Goal: Task Accomplishment & Management: Manage account settings

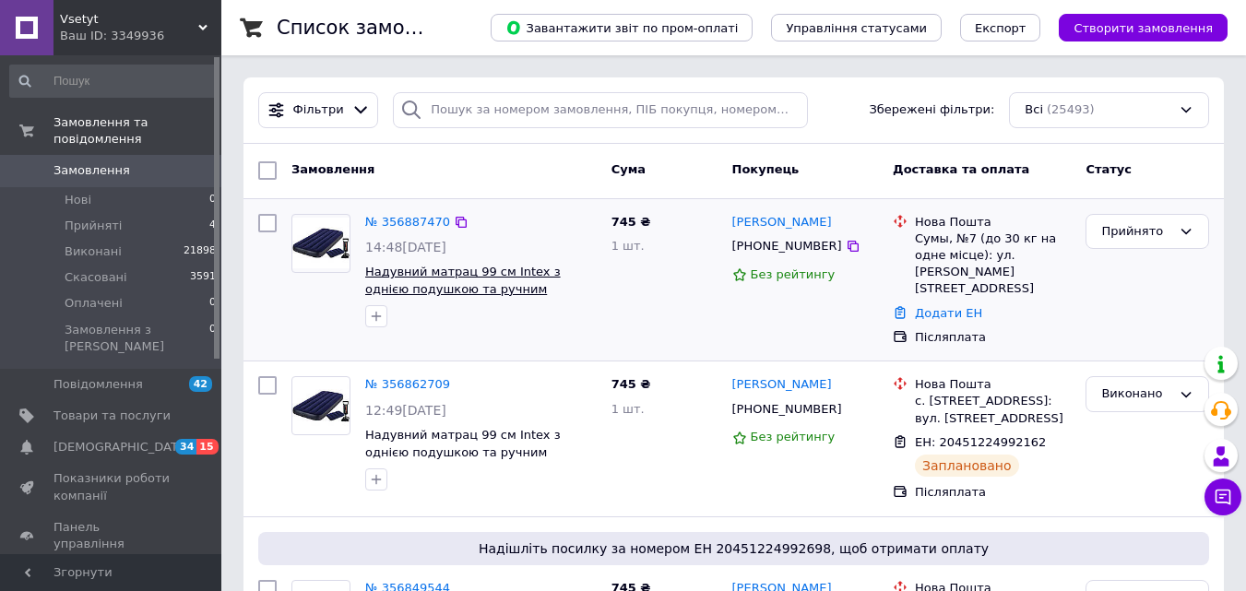
click at [486, 276] on span "Надувний матрац 99 см Intex з однією подушкою та ручним насосом" at bounding box center [463, 289] width 196 height 48
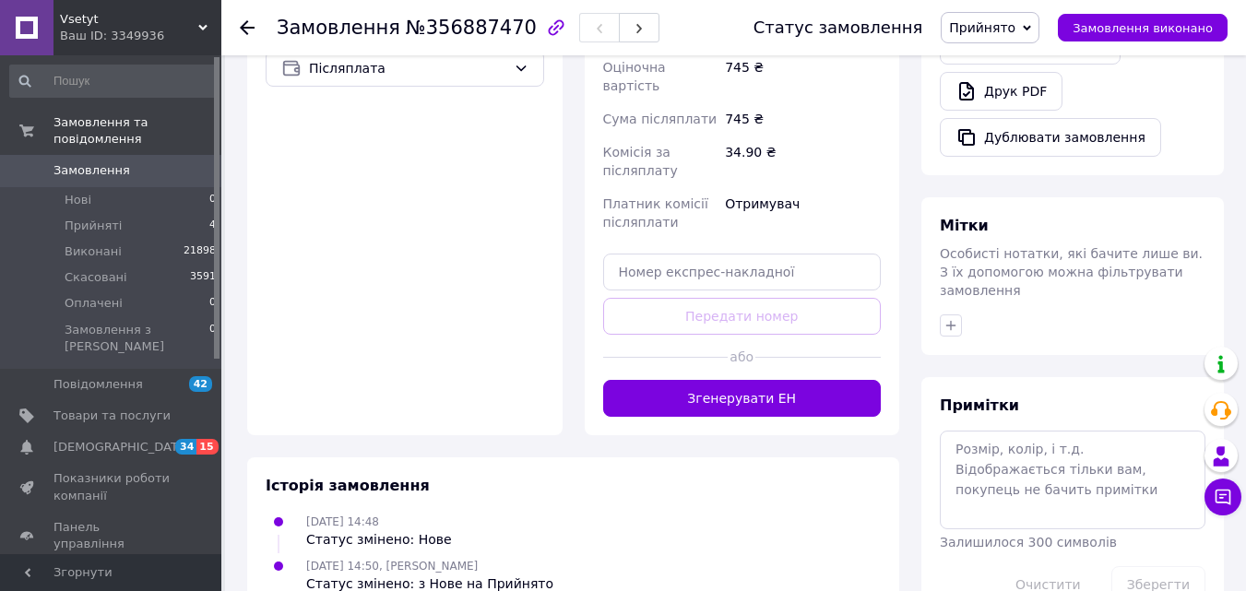
scroll to position [668, 0]
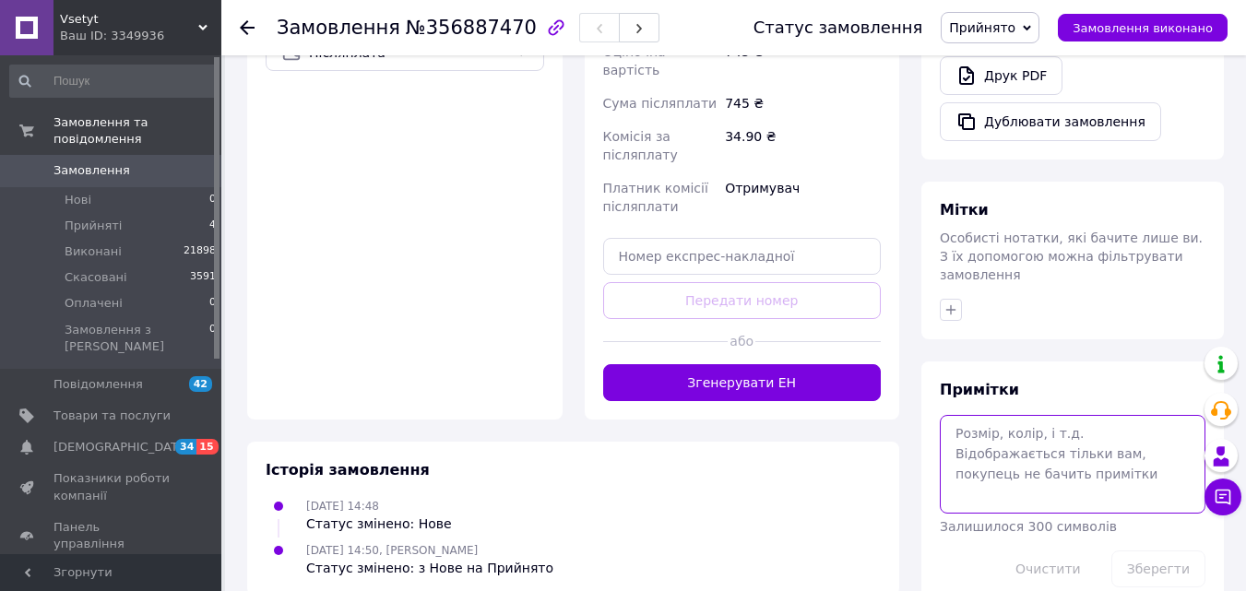
click at [1067, 419] on textarea at bounding box center [1073, 464] width 266 height 98
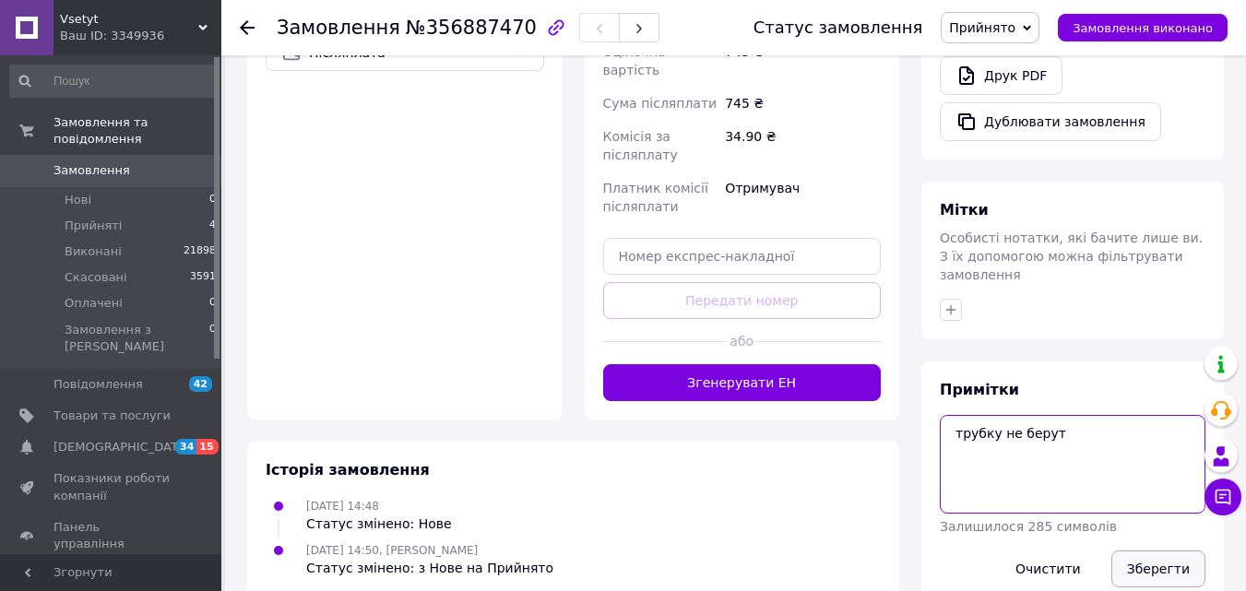
type textarea "трубку не берут"
click at [1173, 551] on button "Зберегти" at bounding box center [1159, 569] width 94 height 37
click at [89, 162] on span "Замовлення" at bounding box center [92, 170] width 77 height 17
